Goal: Information Seeking & Learning: Learn about a topic

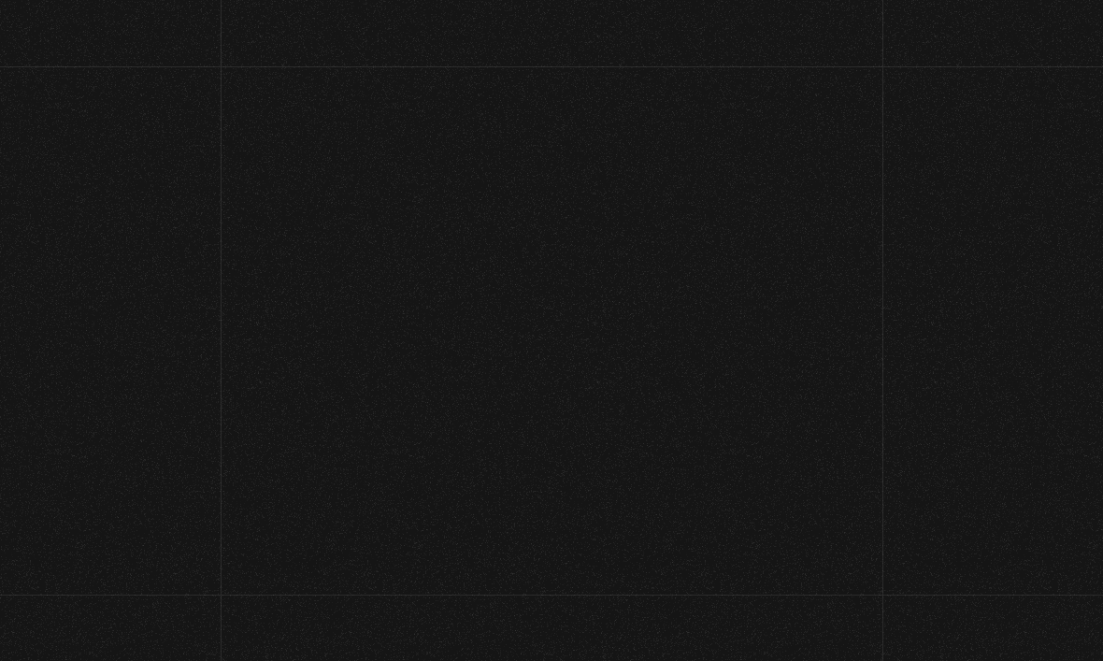
scroll to position [107, 0]
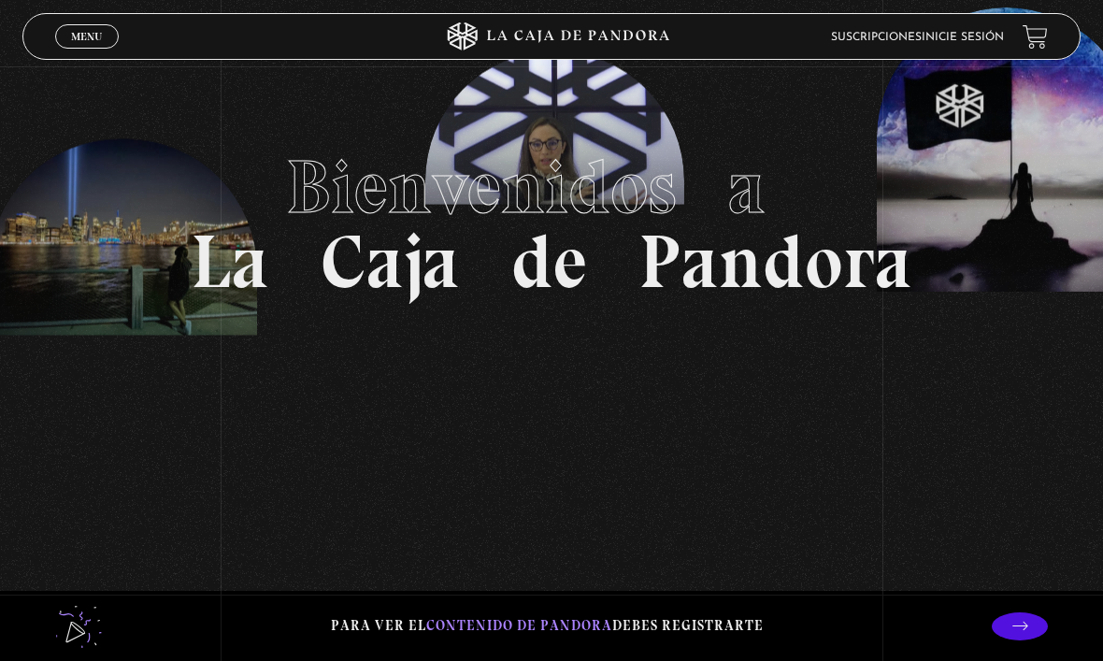
click at [64, 42] on link "Menu Cerrar" at bounding box center [87, 36] width 64 height 24
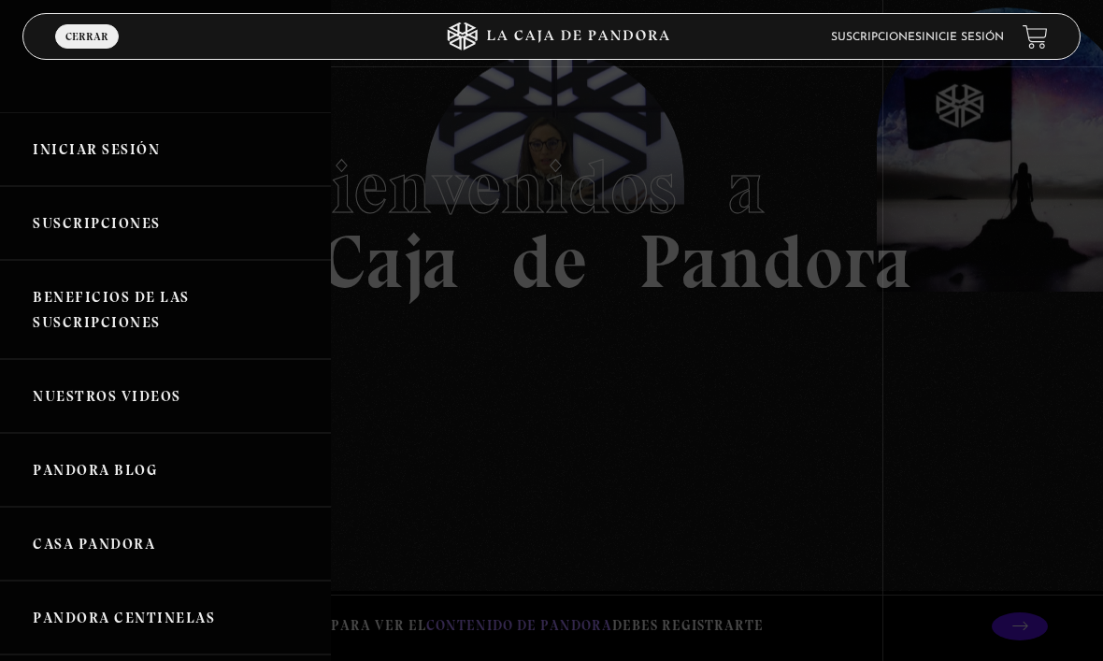
click at [51, 147] on link "Iniciar Sesión" at bounding box center [165, 149] width 331 height 74
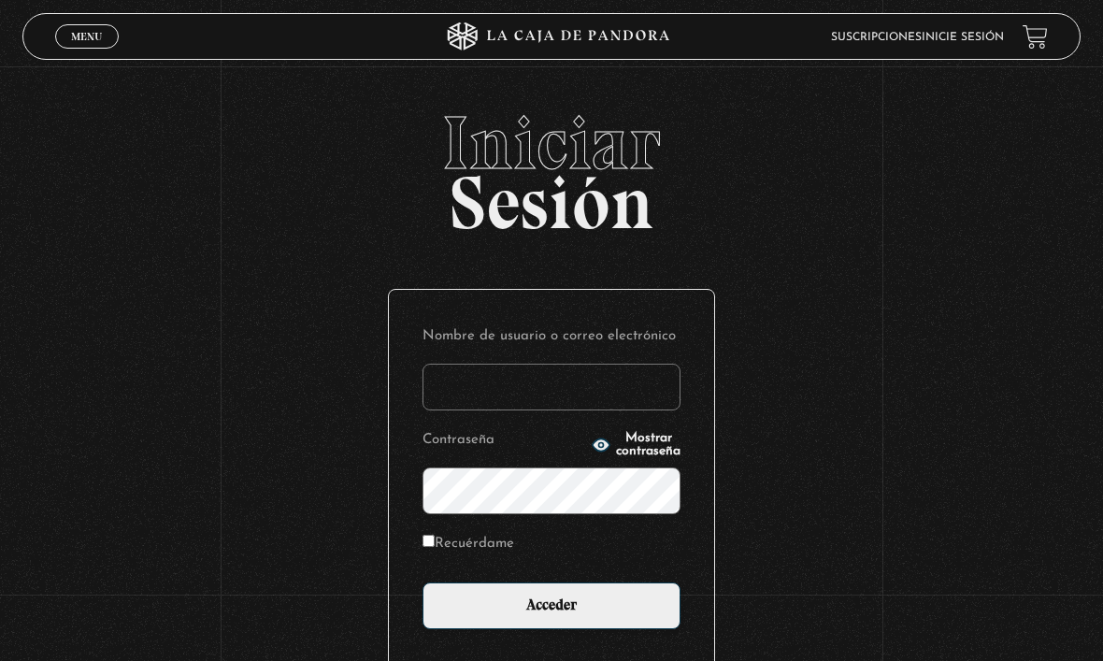
type input "francinizeledon@gmail.com"
click at [552, 615] on input "Acceder" at bounding box center [552, 605] width 258 height 47
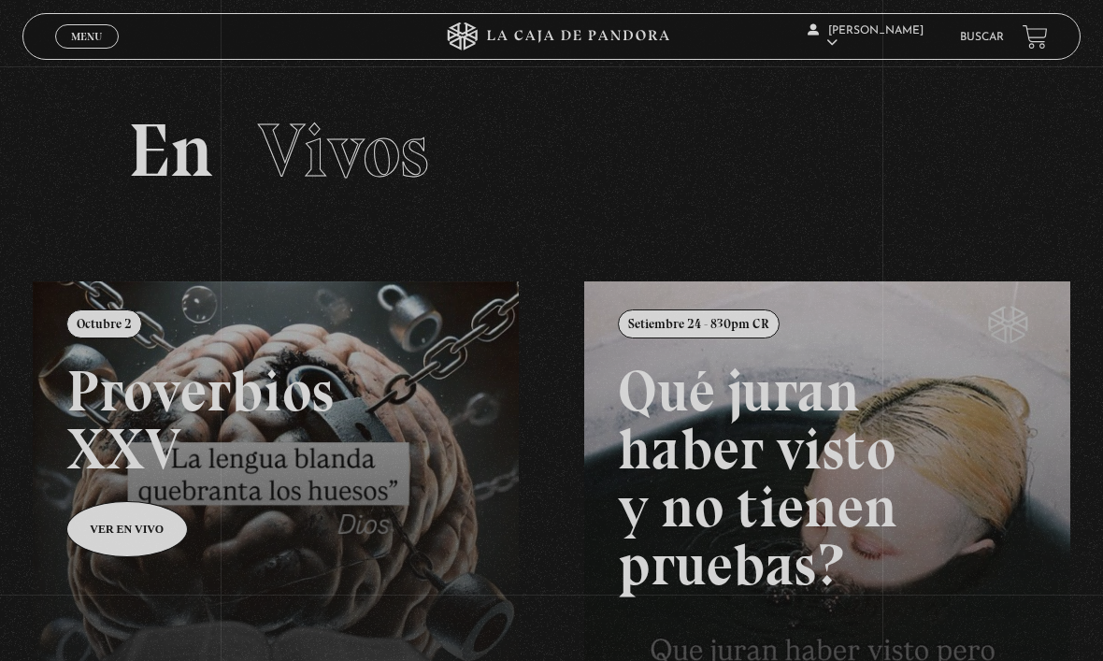
click at [95, 32] on span "Menu" at bounding box center [86, 36] width 31 height 11
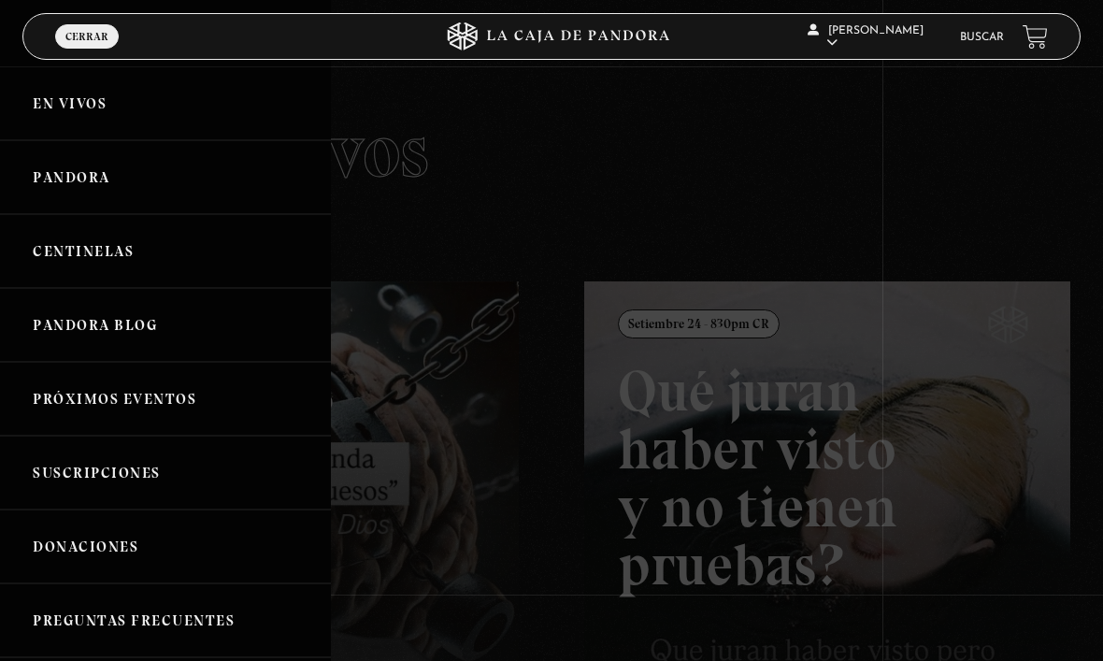
click at [630, 33] on icon at bounding box center [578, 36] width 182 height 12
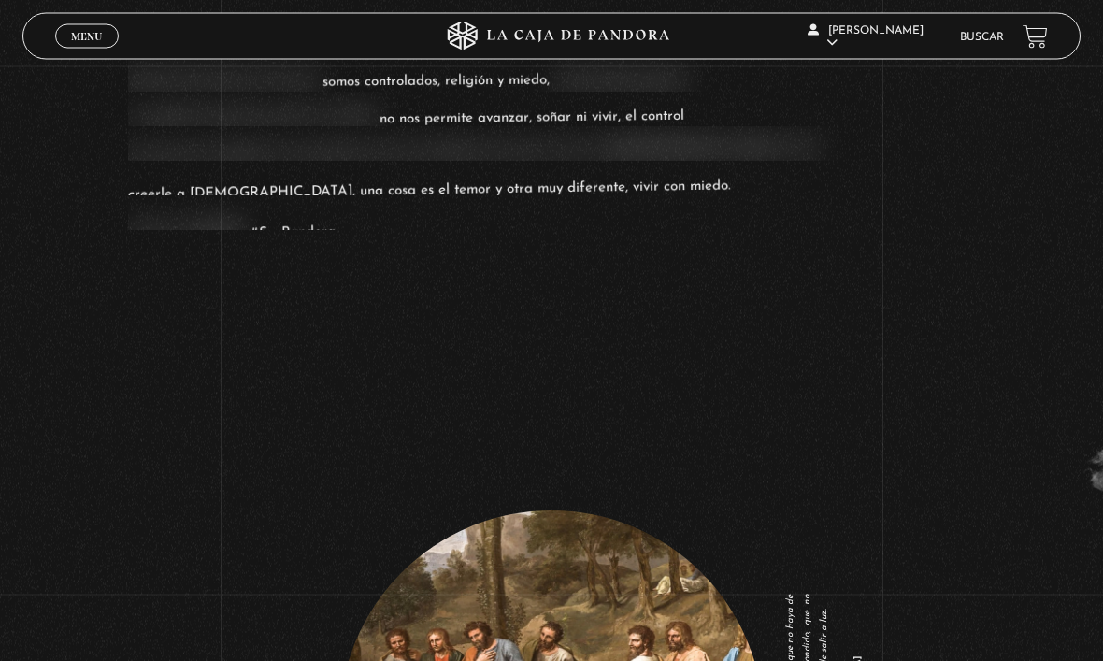
scroll to position [2019, 0]
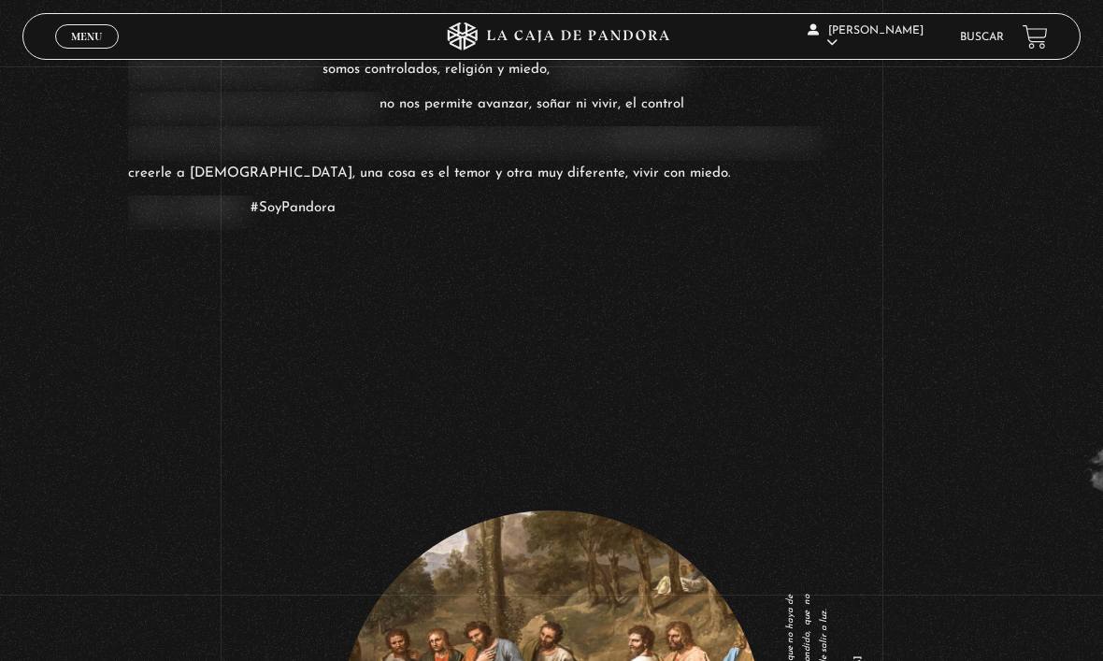
click at [67, 32] on link "Menu Cerrar" at bounding box center [87, 36] width 64 height 24
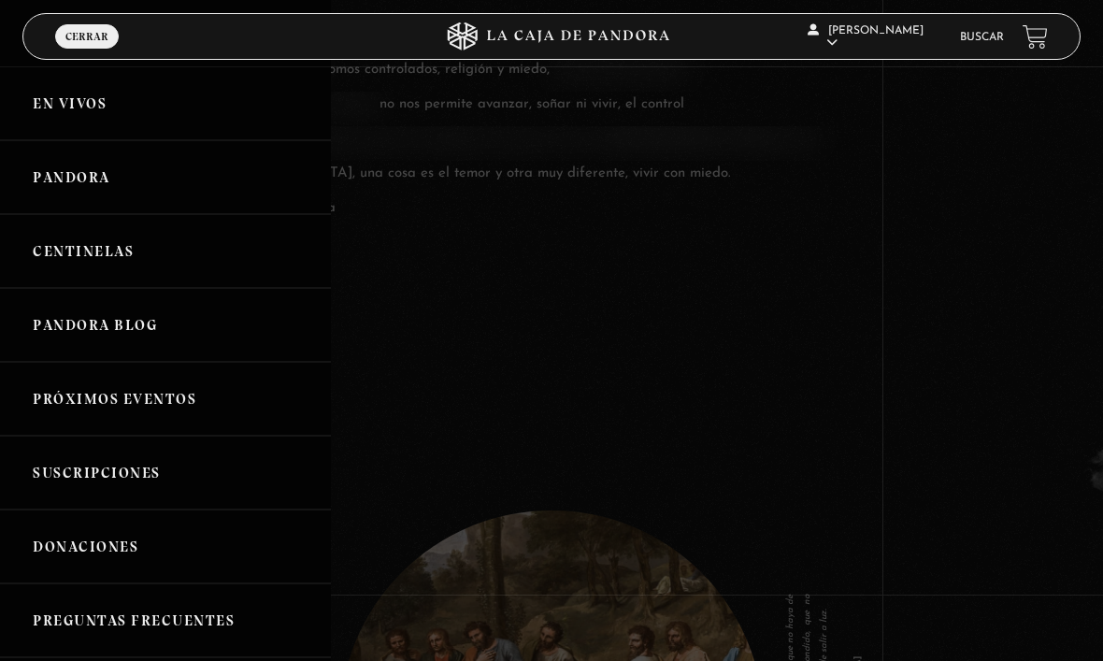
click at [40, 403] on link "Próximos Eventos" at bounding box center [165, 399] width 331 height 74
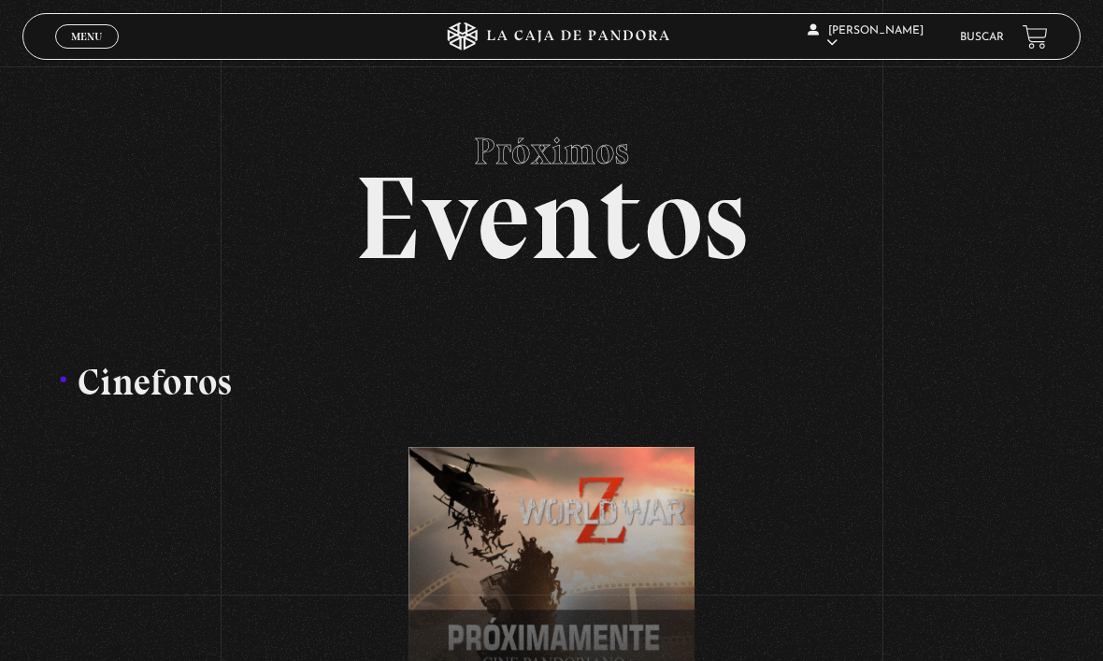
click at [79, 36] on span "Menu" at bounding box center [86, 36] width 31 height 11
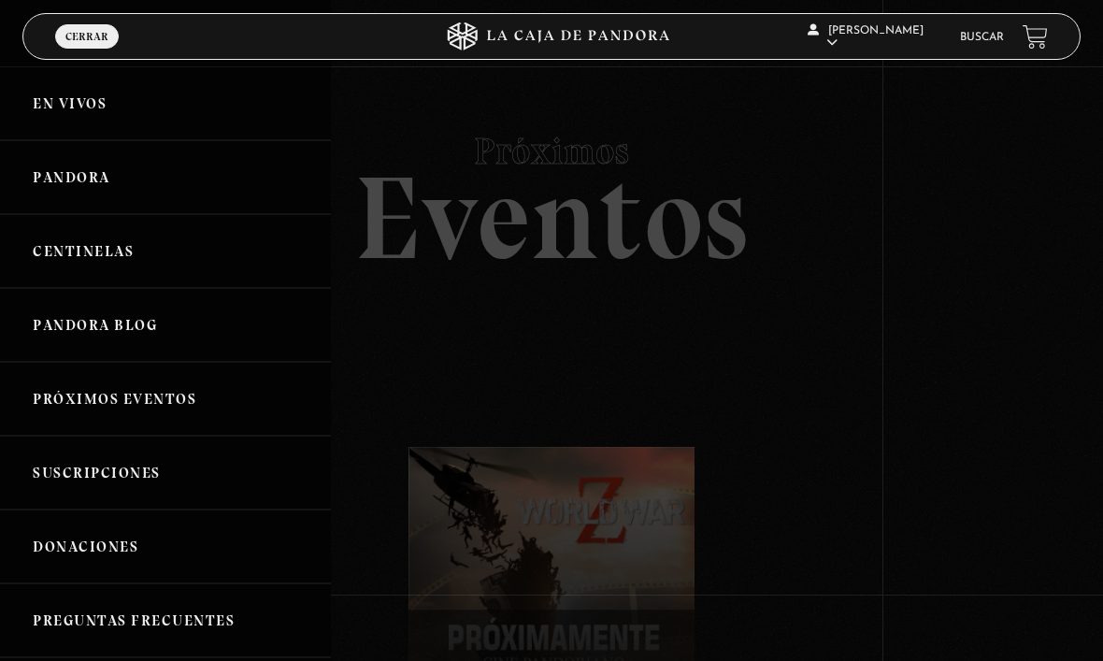
click at [54, 123] on link "En vivos" at bounding box center [165, 103] width 331 height 74
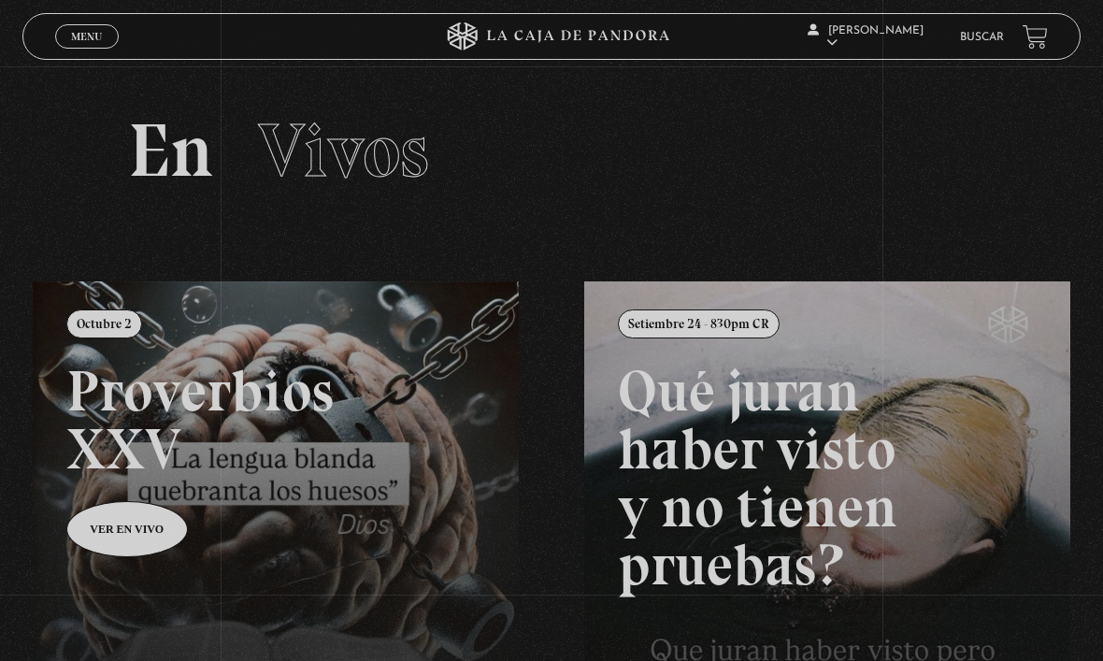
click at [79, 42] on span "Menu" at bounding box center [86, 36] width 31 height 11
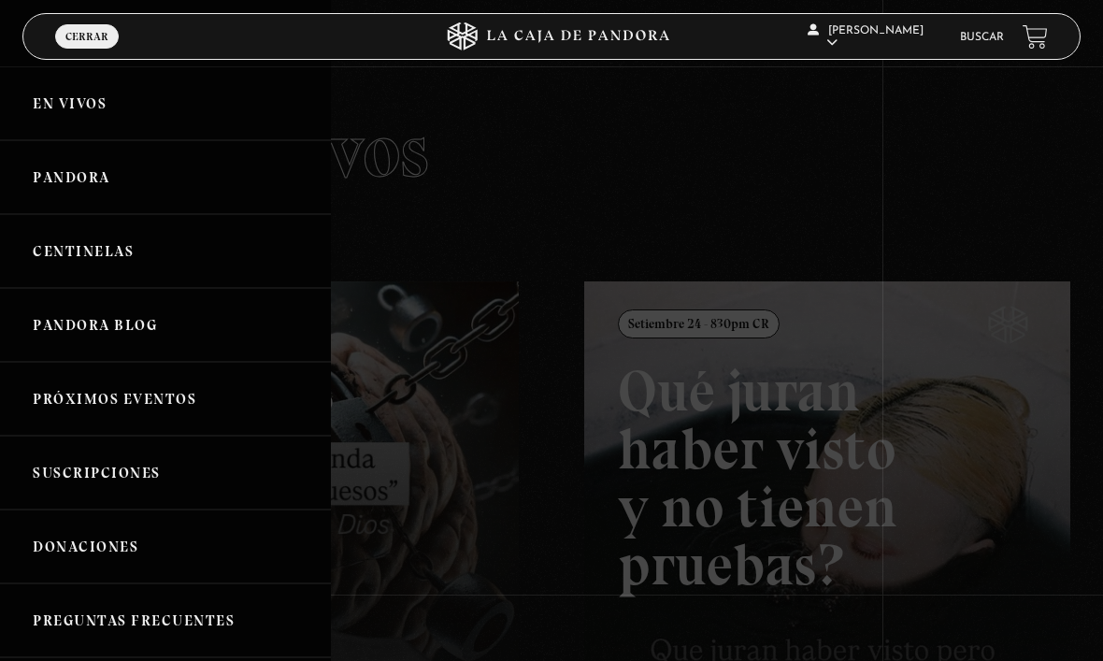
click at [85, 177] on link "Pandora" at bounding box center [165, 177] width 331 height 74
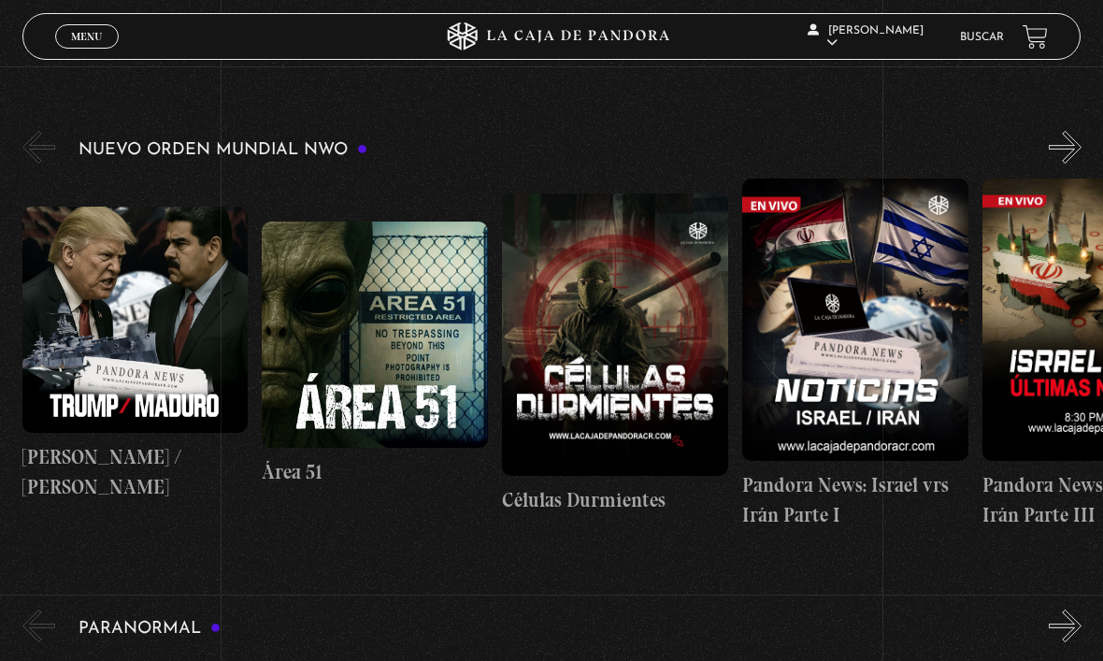
scroll to position [256, 0]
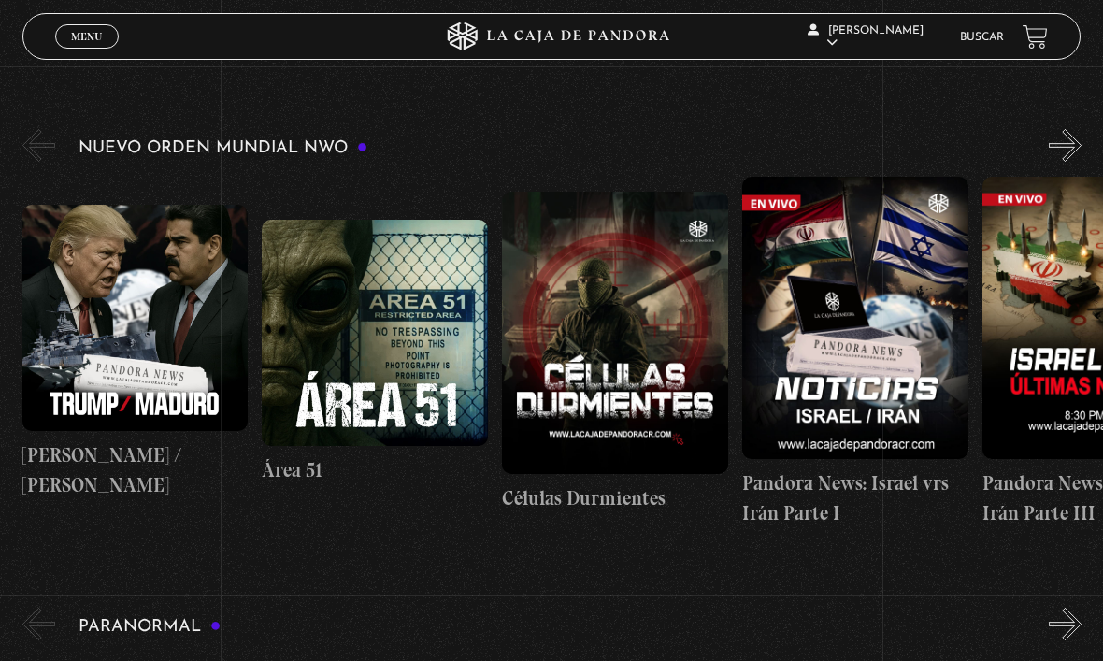
click at [69, 37] on link "Menu Cerrar" at bounding box center [87, 36] width 64 height 24
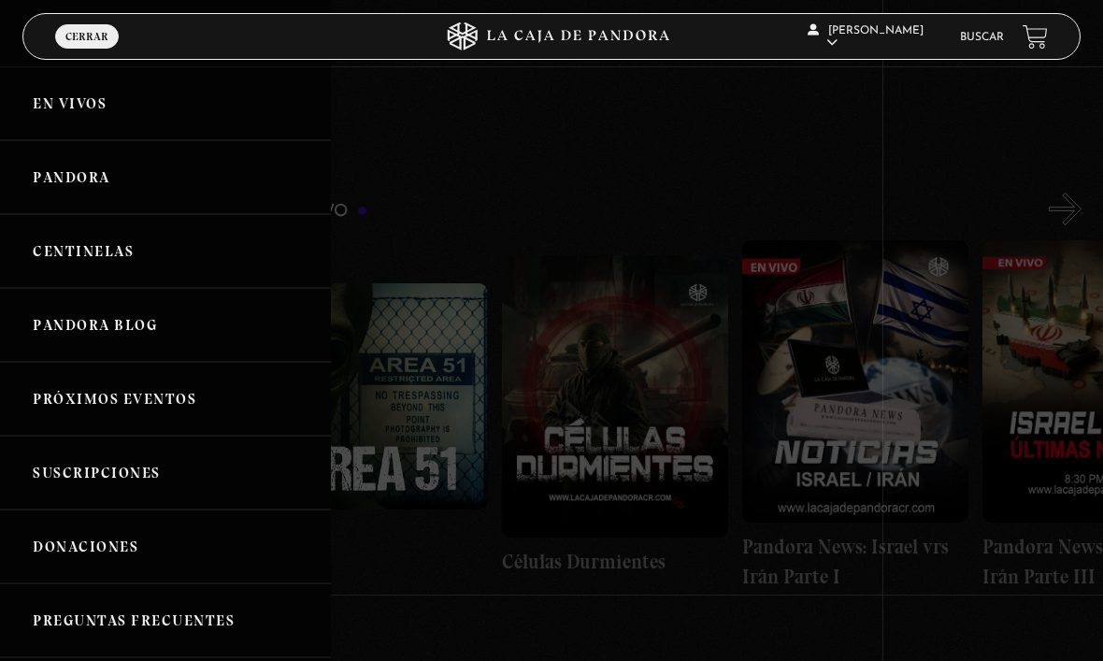
scroll to position [192, 0]
click at [65, 107] on link "En vivos" at bounding box center [165, 103] width 331 height 74
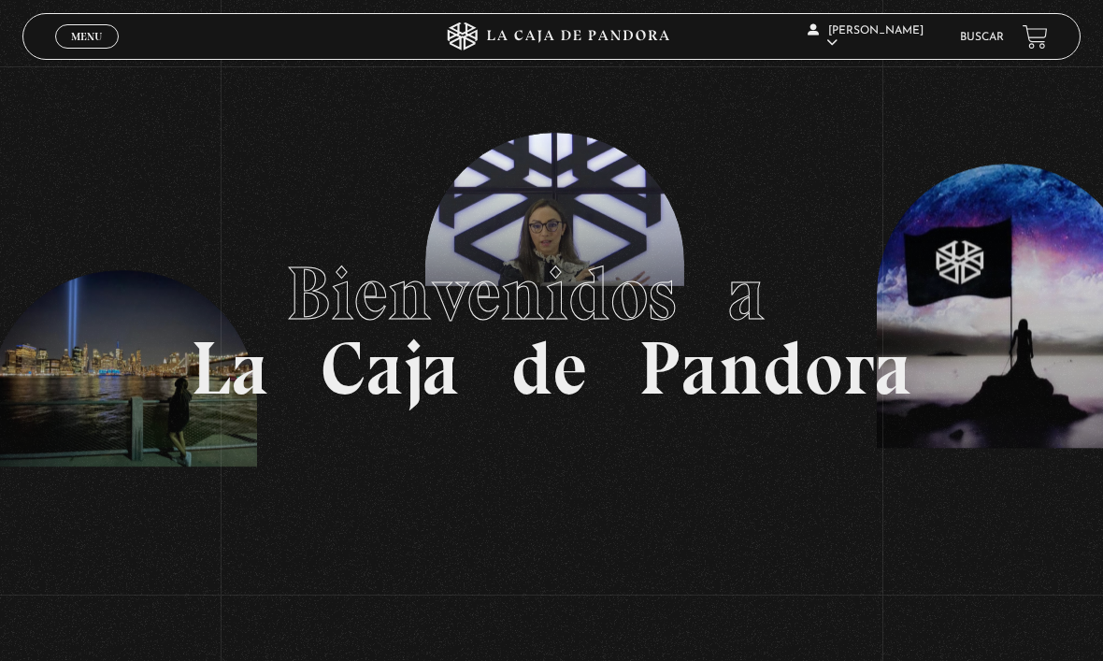
click at [72, 46] on link "Menu Cerrar" at bounding box center [87, 36] width 64 height 24
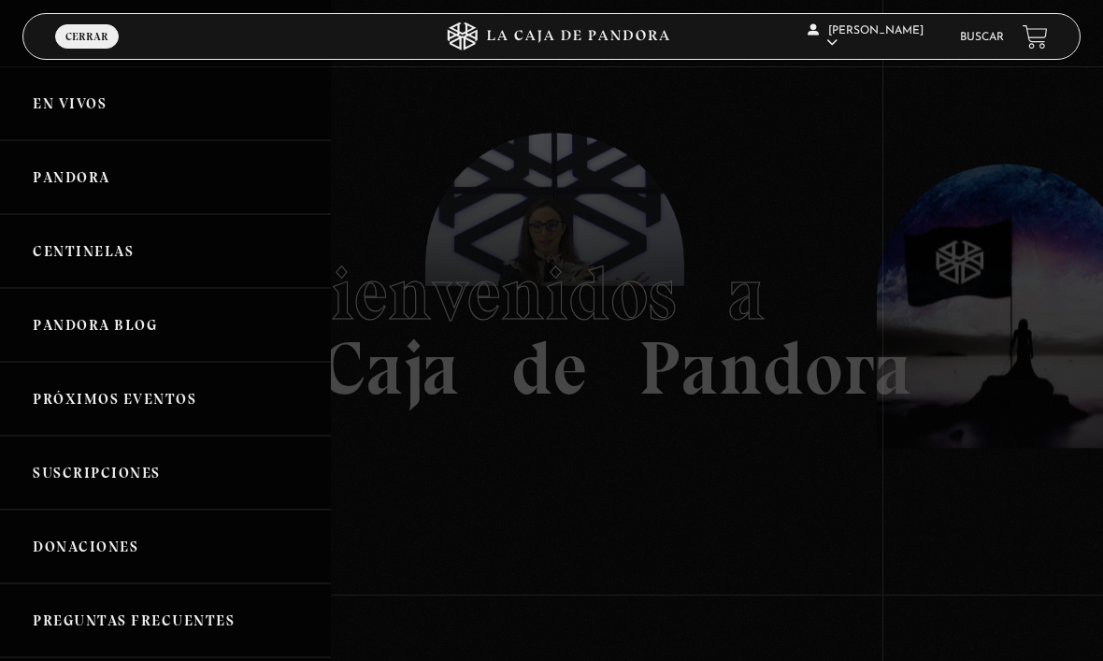
click at [52, 116] on link "En vivos" at bounding box center [165, 103] width 331 height 74
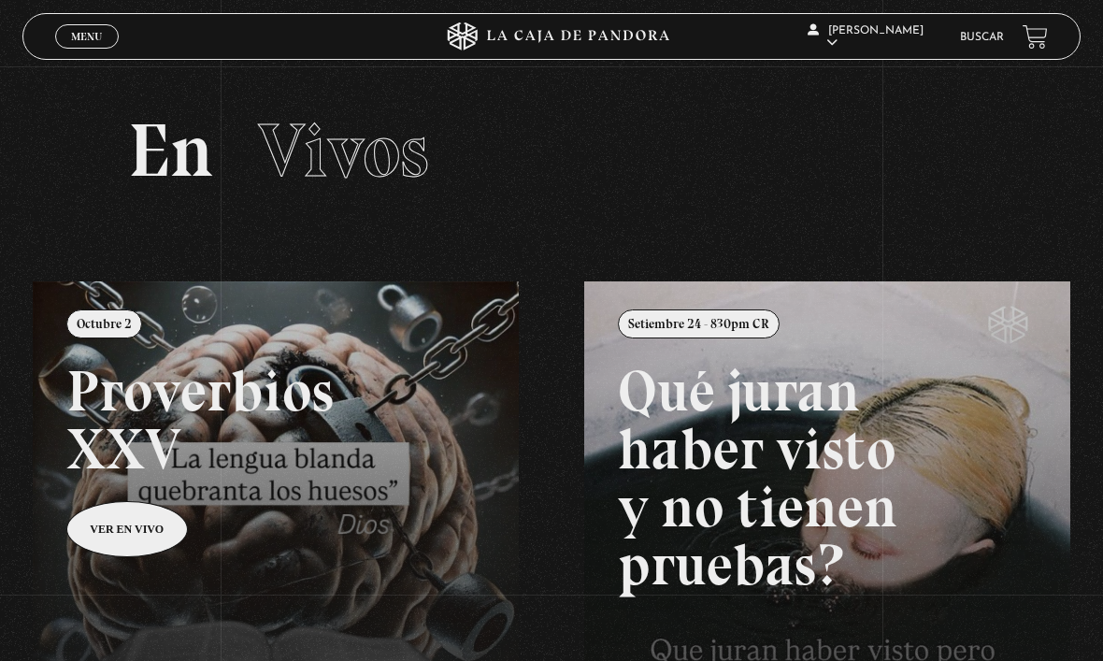
click at [876, 112] on link "Pandora" at bounding box center [873, 108] width 137 height 49
click at [881, 84] on link "En vivos" at bounding box center [873, 60] width 137 height 49
click at [897, 118] on link "Pandora" at bounding box center [873, 108] width 137 height 49
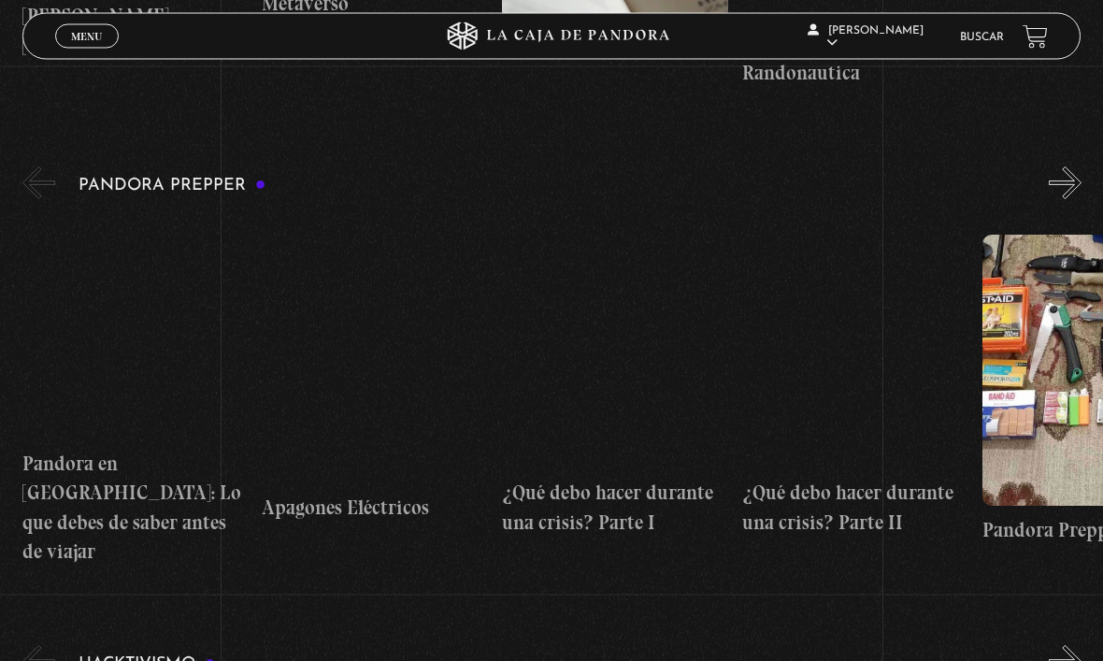
scroll to position [3717, 0]
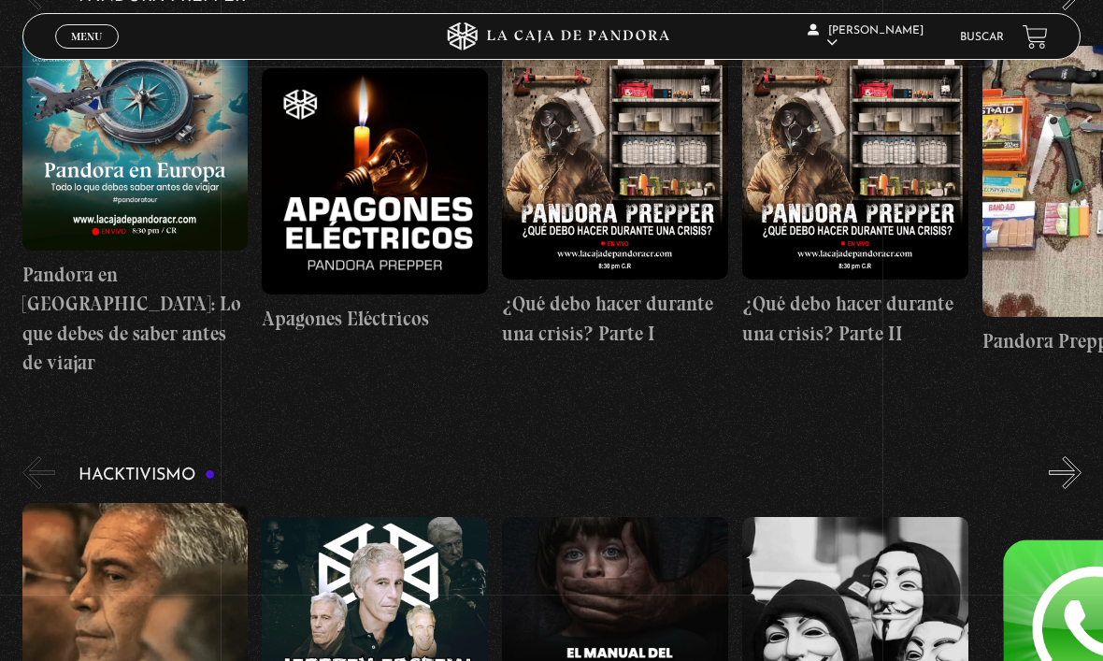
click at [888, 79] on link "En vivos" at bounding box center [873, 60] width 137 height 49
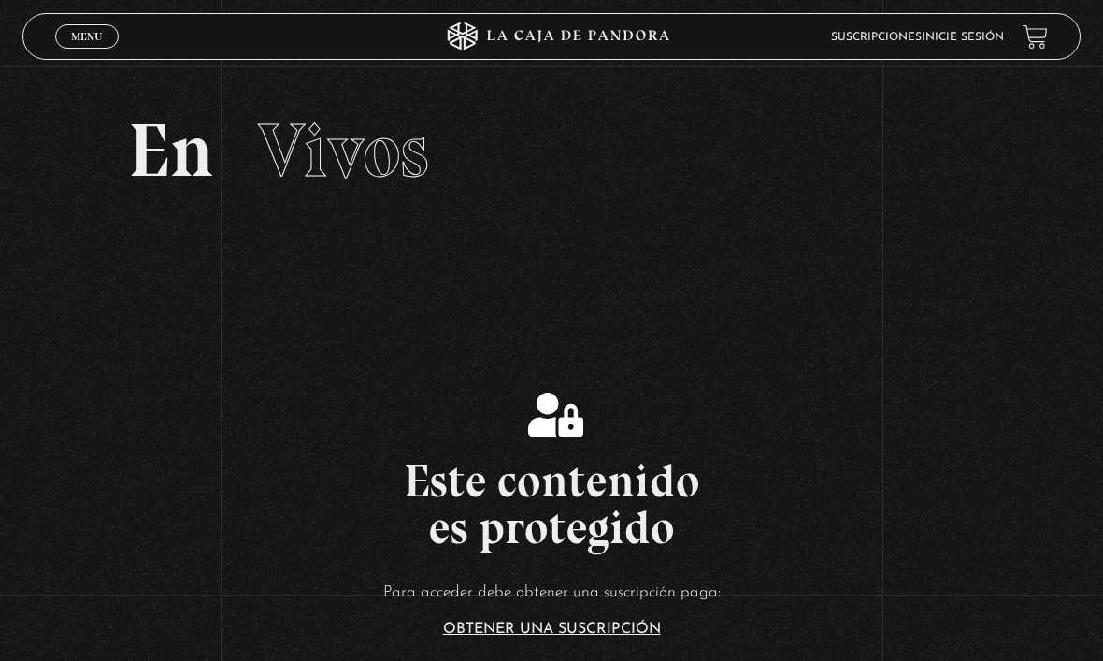
click at [106, 44] on link "Menu Cerrar" at bounding box center [87, 36] width 64 height 24
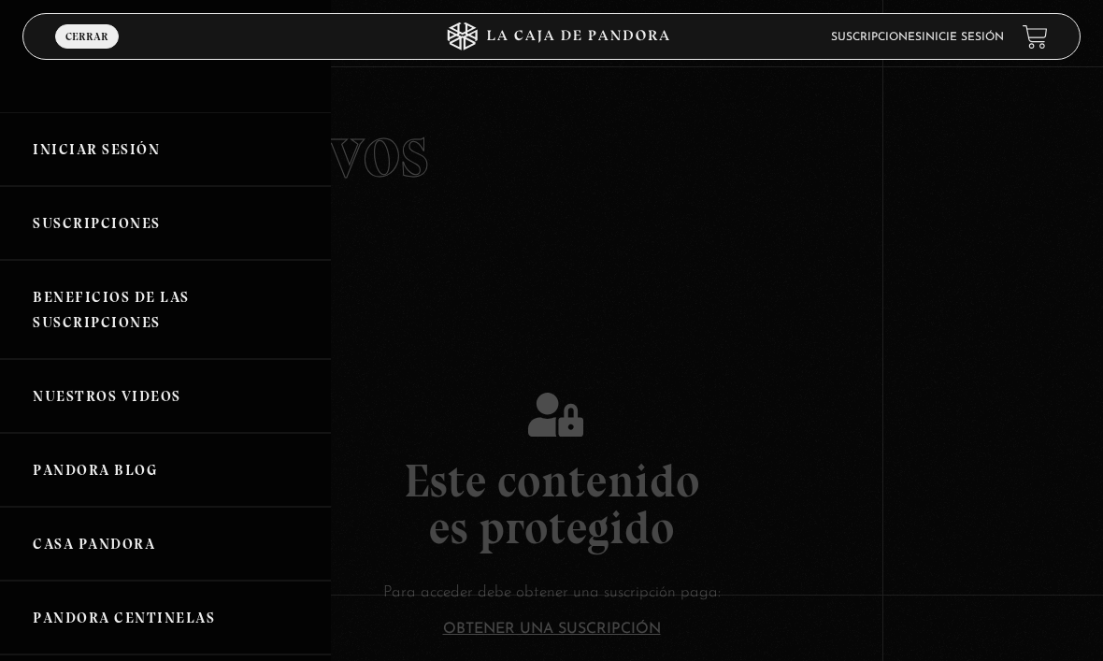
click at [184, 144] on link "Iniciar Sesión" at bounding box center [165, 149] width 331 height 74
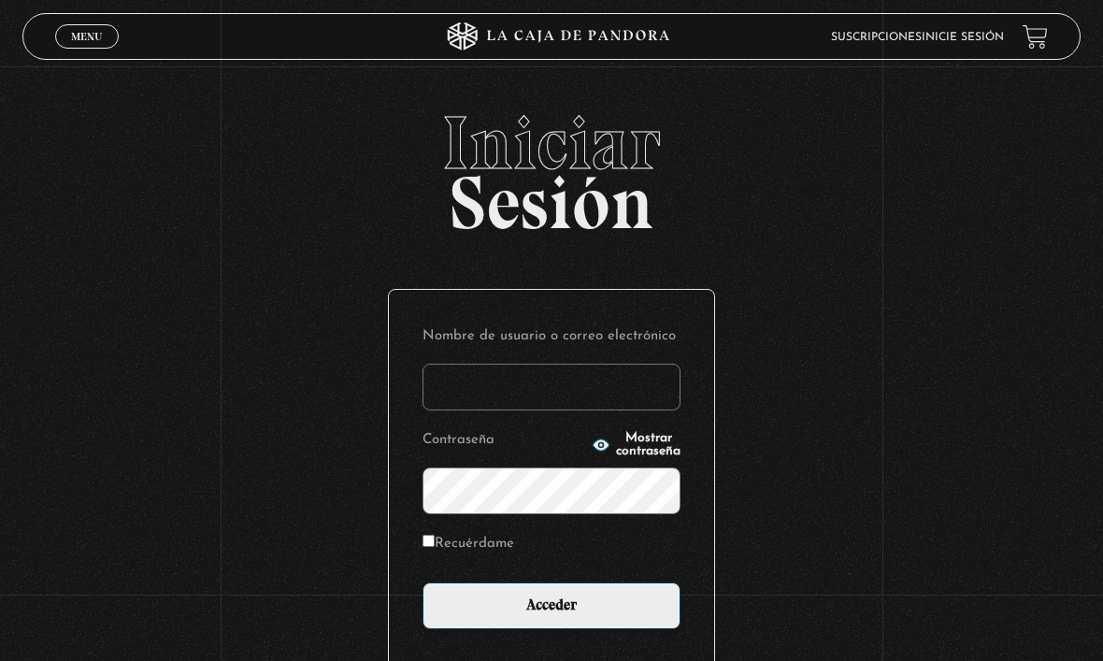
type input "francinizeledon@gmail.com"
click at [552, 615] on input "Acceder" at bounding box center [552, 605] width 258 height 47
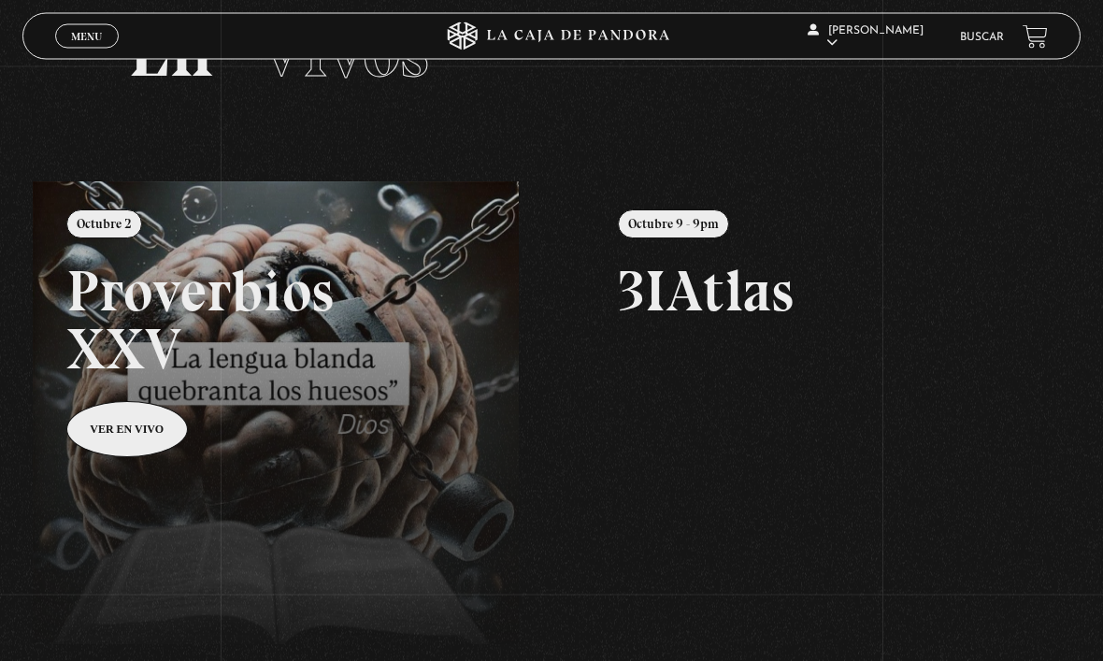
scroll to position [99, 0]
